Goal: Task Accomplishment & Management: Manage account settings

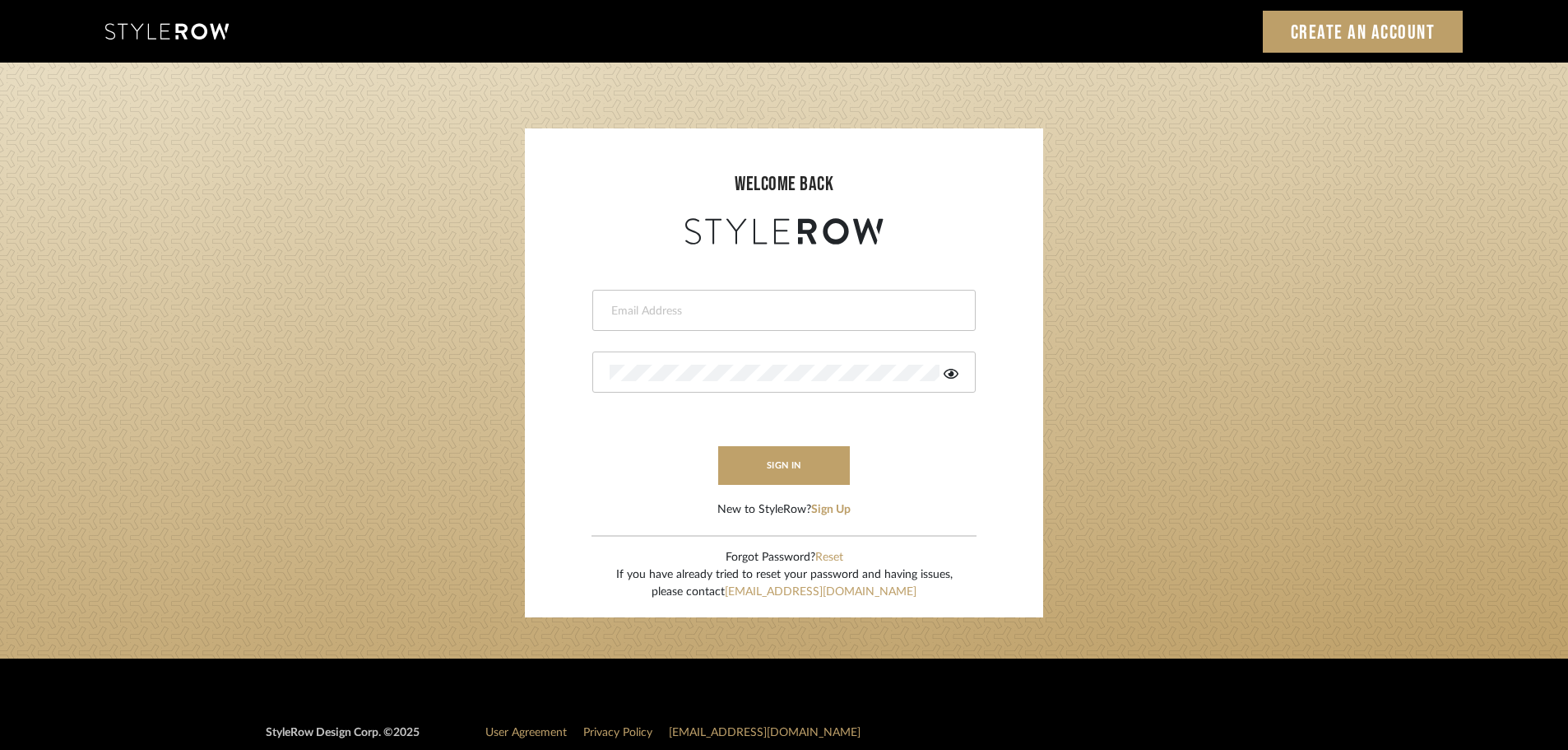
click at [905, 317] on input "email" at bounding box center [782, 311] width 345 height 17
type input "[EMAIL_ADDRESS][DOMAIN_NAME]"
click at [765, 364] on div at bounding box center [784, 372] width 384 height 41
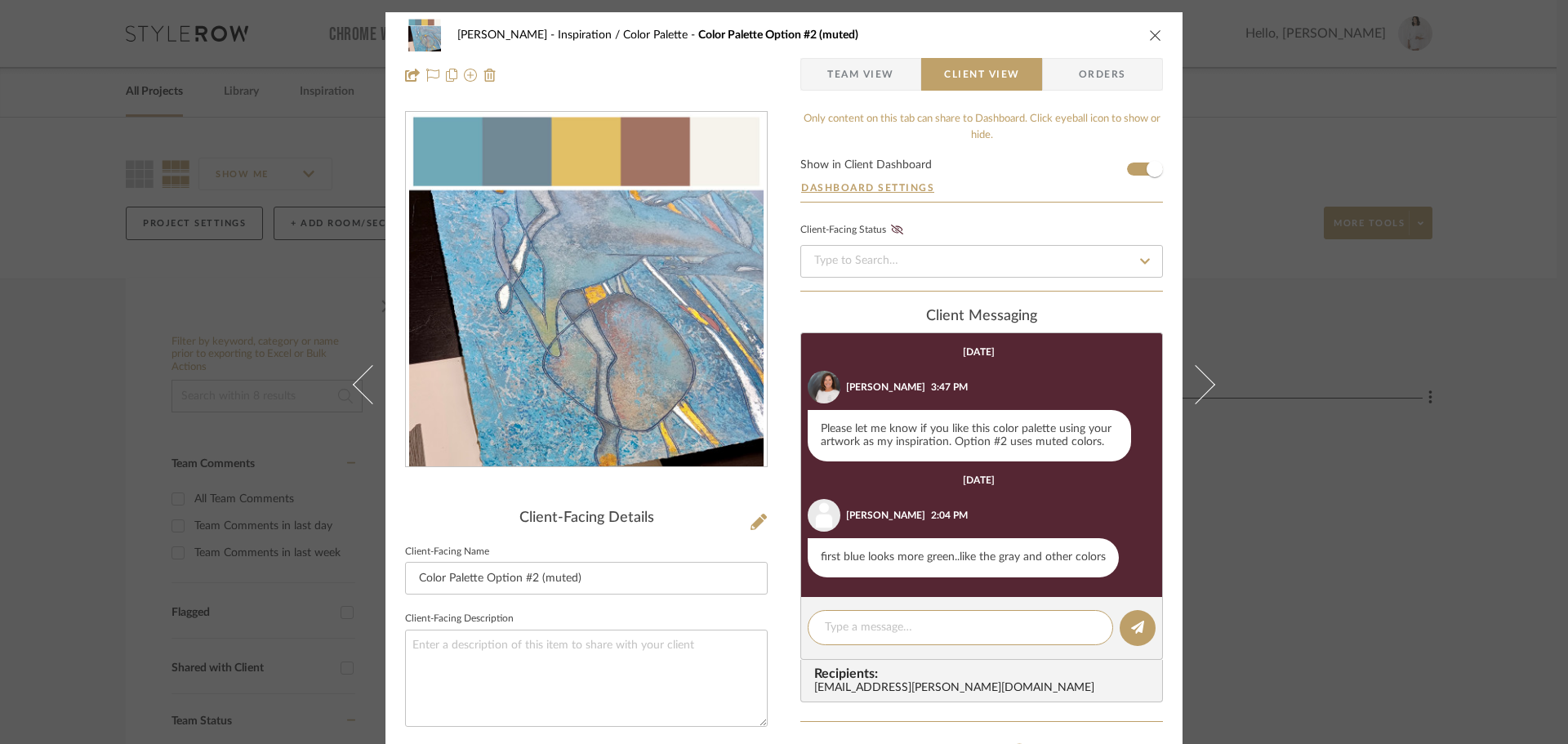
click at [1157, 42] on div "[PERSON_NAME] Inspiration / Color Palette Color Palette Option #2 (muted) Team …" at bounding box center [784, 55] width 797 height 86
click at [1152, 37] on icon "close" at bounding box center [1155, 35] width 13 height 13
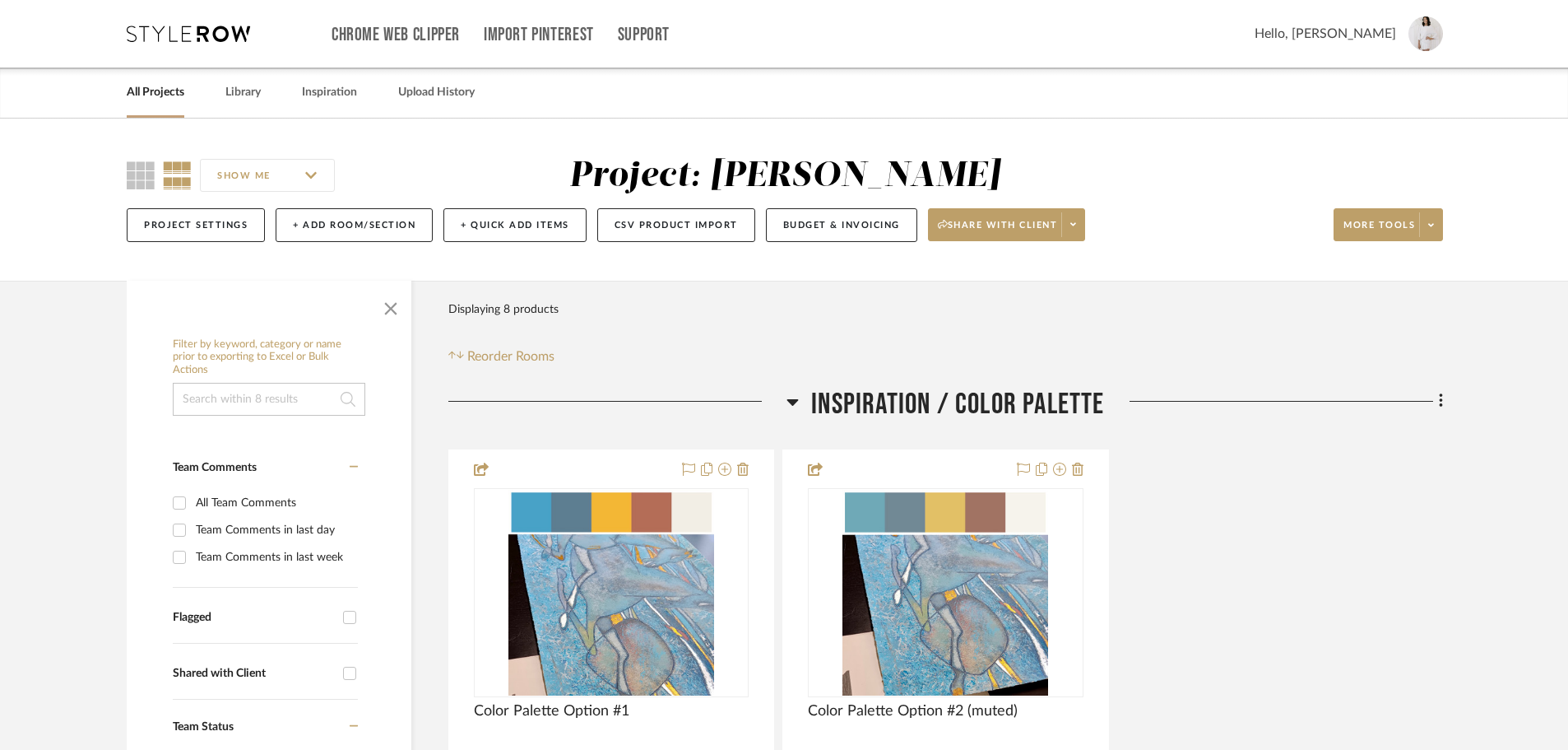
click at [1344, 34] on span "Hello, [PERSON_NAME]" at bounding box center [1326, 33] width 142 height 19
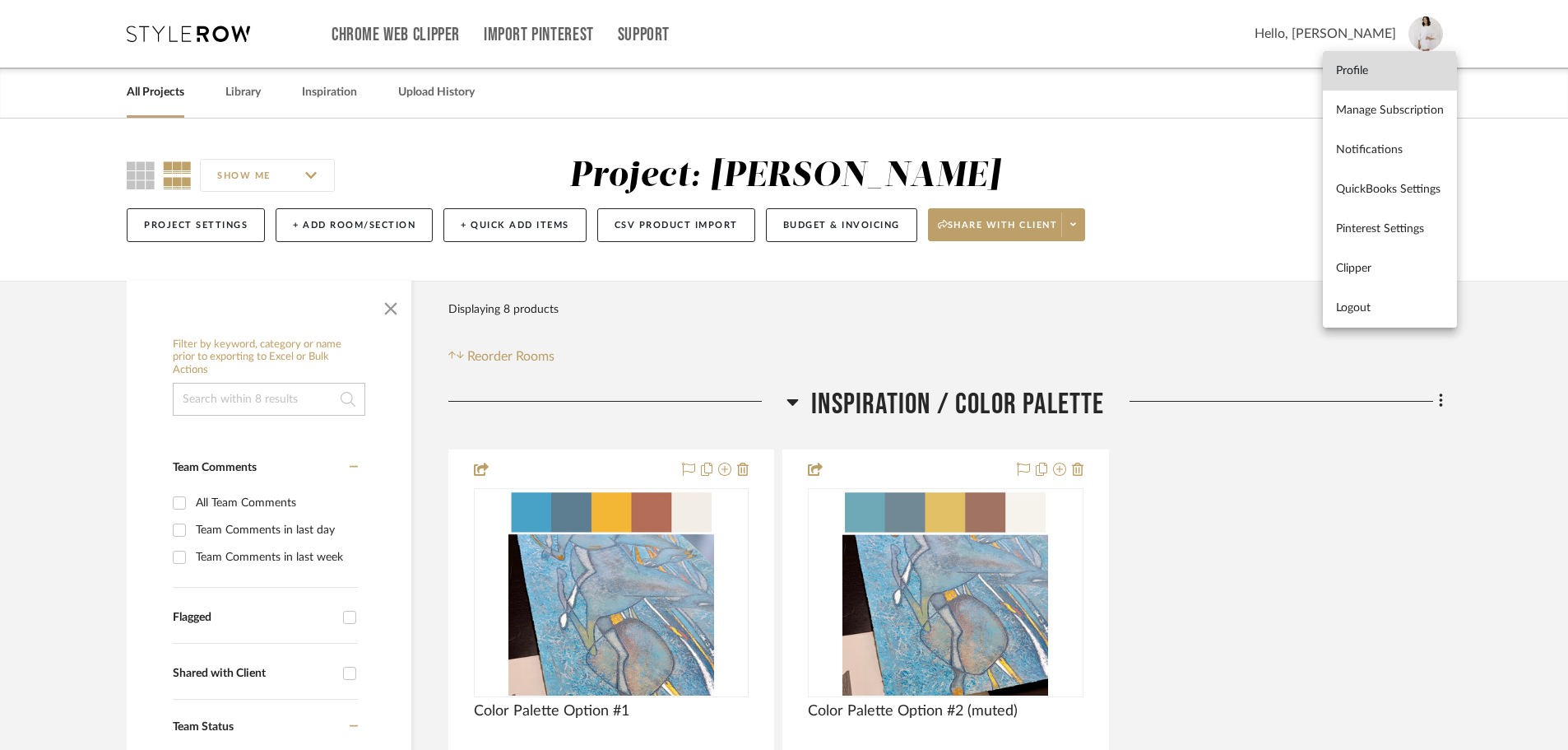
click at [1372, 78] on link "Profile" at bounding box center [1390, 70] width 134 height 40
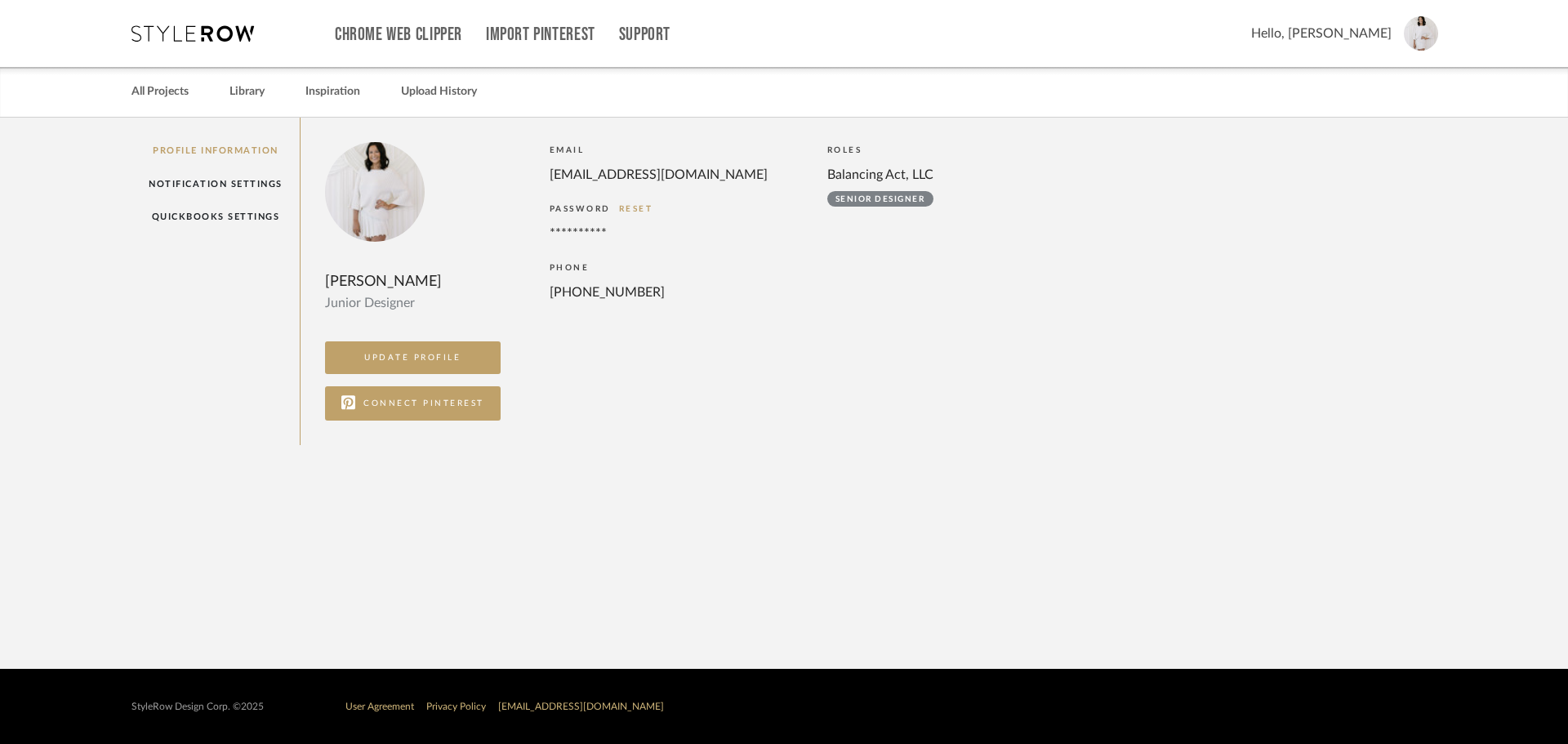
click at [650, 169] on div "[EMAIL_ADDRESS][DOMAIN_NAME]" at bounding box center [672, 174] width 245 height 19
click at [639, 266] on div "PHONE" at bounding box center [680, 267] width 261 height 16
click at [603, 175] on div "[EMAIL_ADDRESS][DOMAIN_NAME]" at bounding box center [672, 174] width 245 height 19
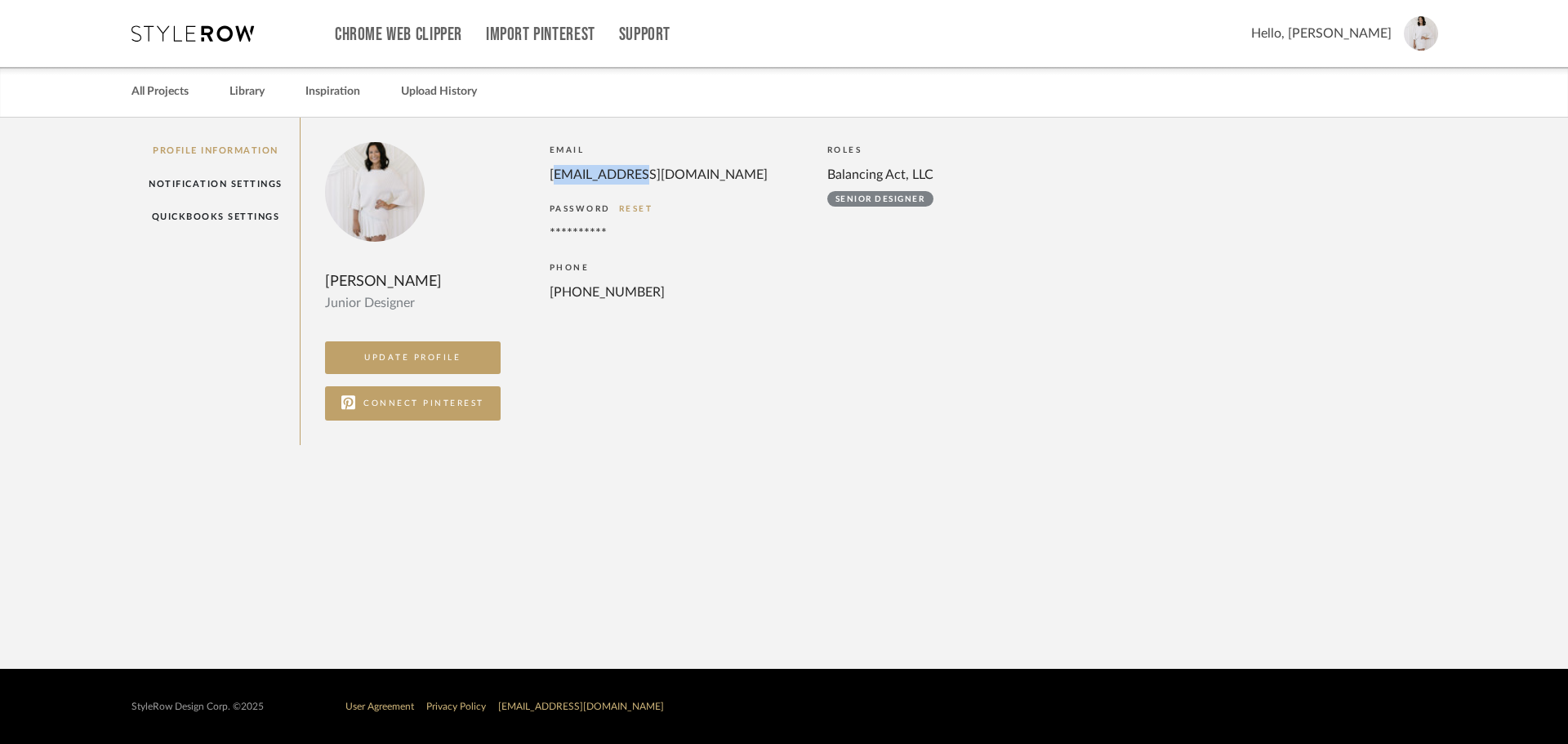
click at [603, 175] on div "[EMAIL_ADDRESS][DOMAIN_NAME]" at bounding box center [672, 174] width 245 height 19
